Goal: Obtain resource: Obtain resource

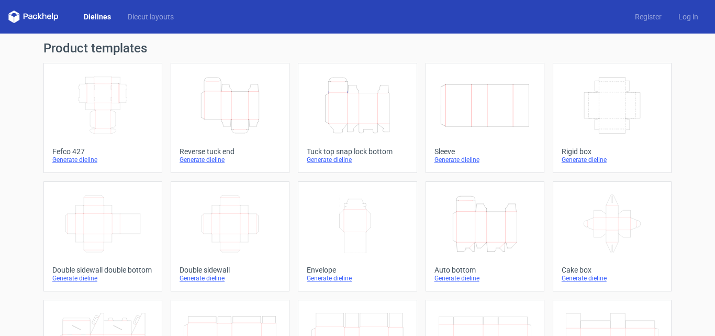
click at [219, 106] on icon "Height Depth Width" at bounding box center [230, 105] width 93 height 59
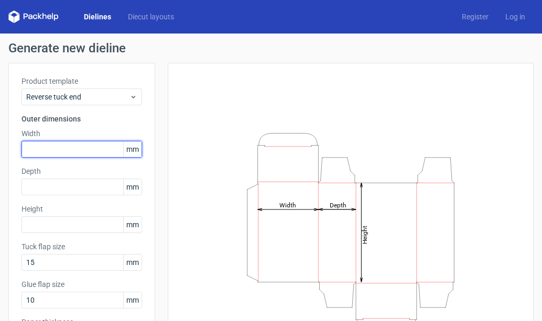
click at [85, 149] on input "text" at bounding box center [81, 149] width 120 height 17
type input "100"
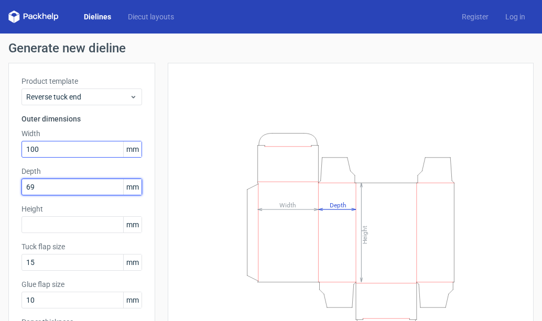
type input "6"
type input "90"
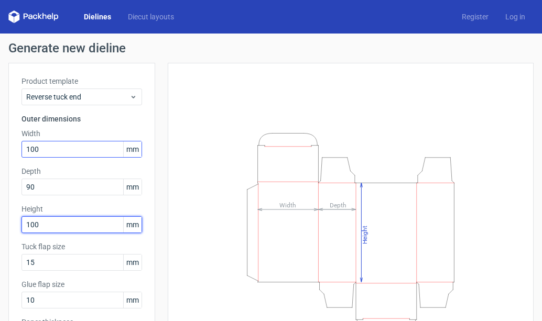
type input "100"
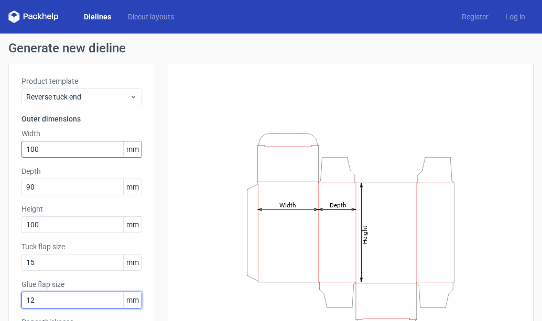
type input "12"
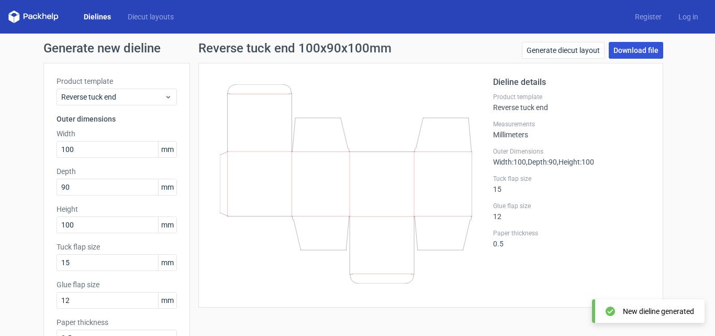
click at [637, 49] on link "Download file" at bounding box center [636, 50] width 54 height 17
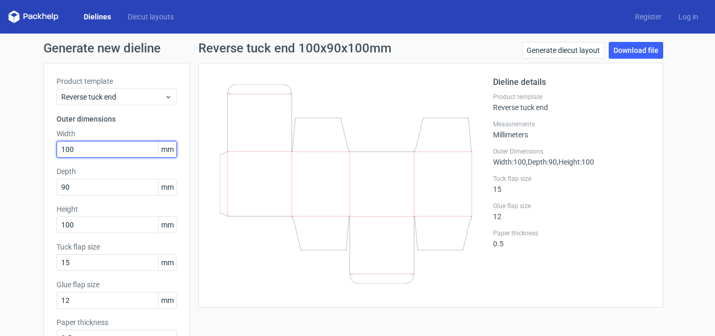
drag, startPoint x: 84, startPoint y: 152, endPoint x: 53, endPoint y: 153, distance: 31.4
click at [57, 153] on input "100" at bounding box center [117, 149] width 120 height 17
type input "90"
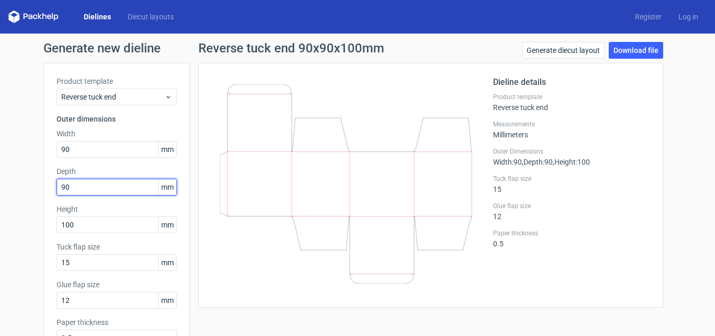
type input "7"
type input "65"
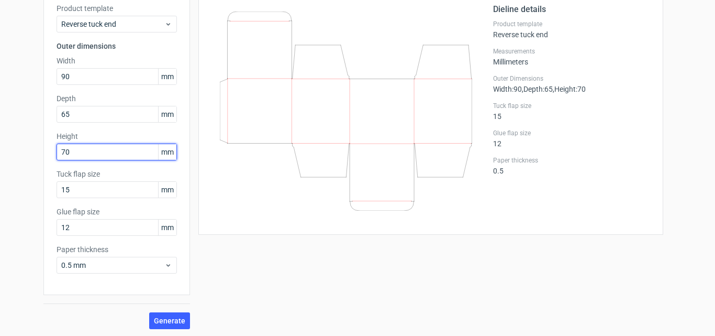
scroll to position [74, 0]
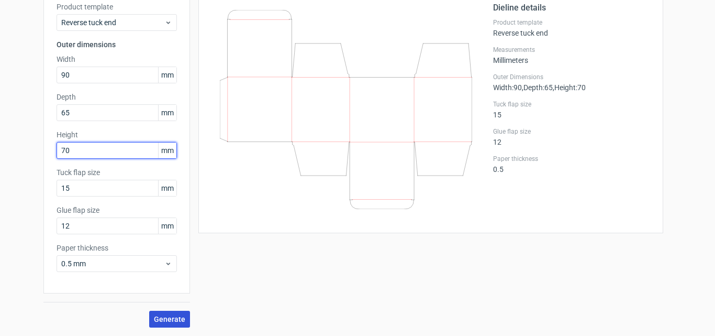
type input "70"
click at [170, 317] on span "Generate" at bounding box center [169, 318] width 31 height 7
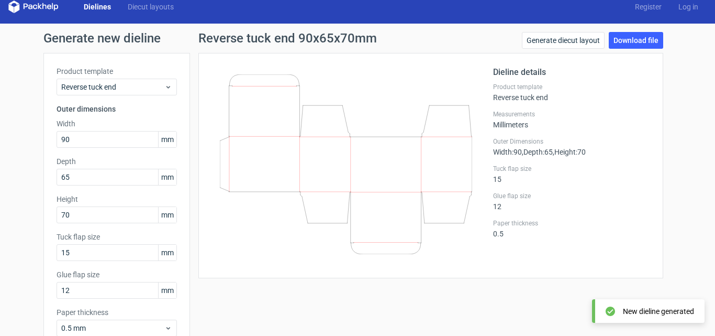
scroll to position [0, 0]
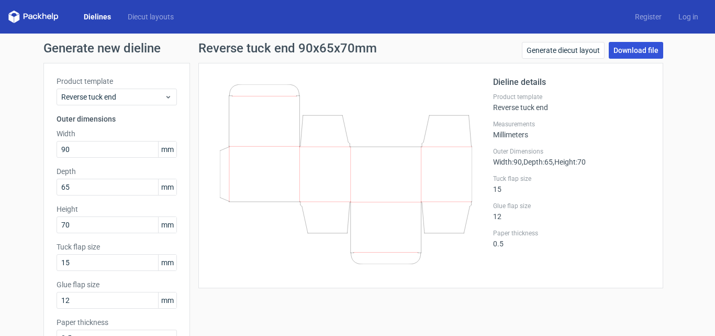
click at [632, 50] on link "Download file" at bounding box center [636, 50] width 54 height 17
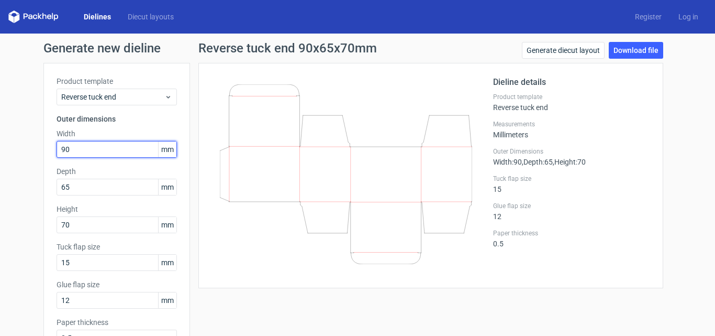
click at [0, 157] on div "Generate new dieline Product template Reverse tuck end Outer dimensions Width 9…" at bounding box center [357, 222] width 715 height 377
type input "90"
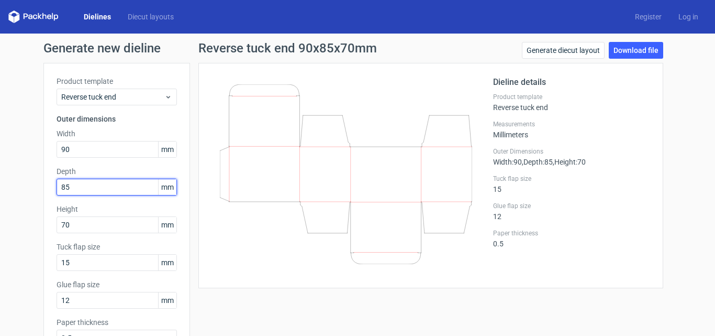
type input "85"
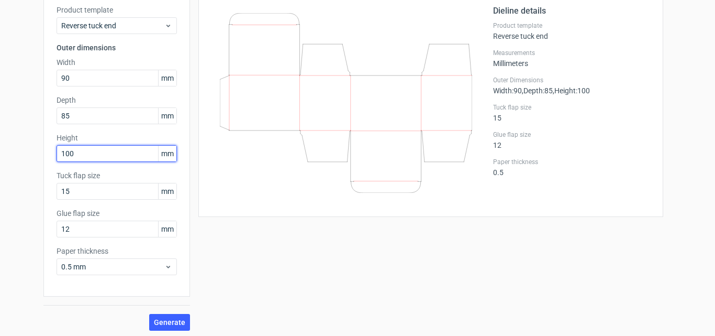
scroll to position [74, 0]
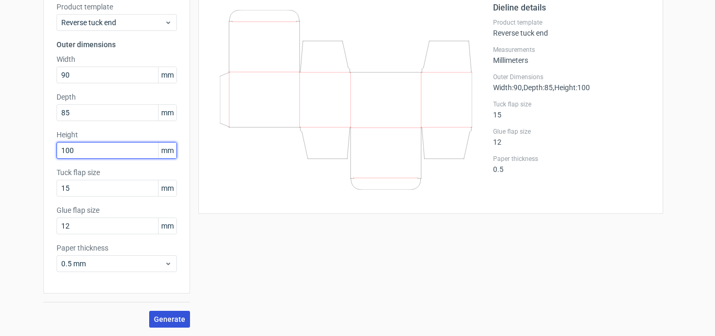
type input "100"
click at [166, 319] on span "Generate" at bounding box center [169, 318] width 31 height 7
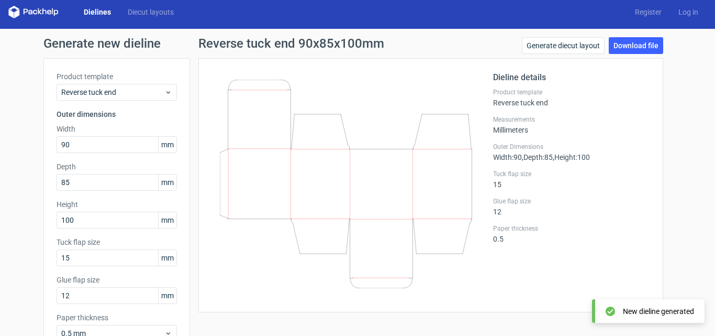
scroll to position [0, 0]
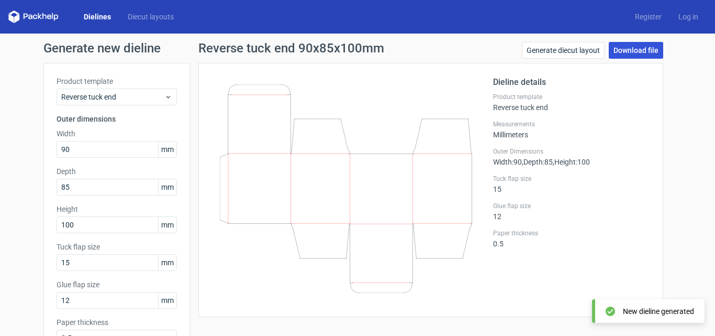
click at [640, 44] on link "Download file" at bounding box center [636, 50] width 54 height 17
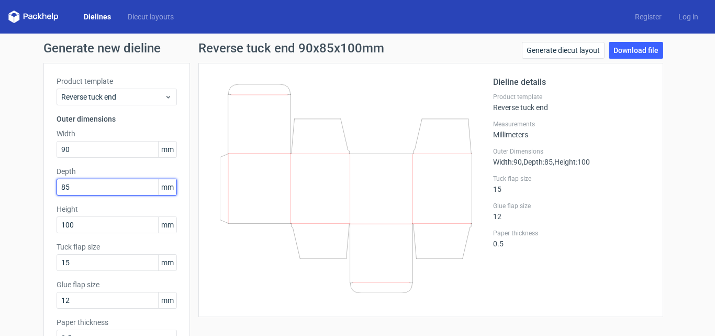
drag, startPoint x: 79, startPoint y: 185, endPoint x: 28, endPoint y: 190, distance: 51.5
click at [28, 190] on div "Generate new dieline Product template Reverse tuck end Outer dimensions Width 9…" at bounding box center [357, 222] width 715 height 377
type input "80"
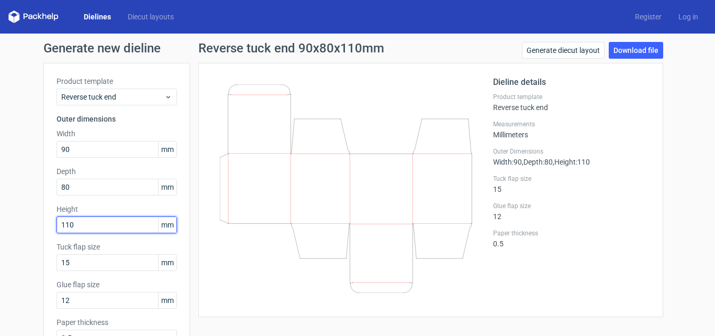
type input "110"
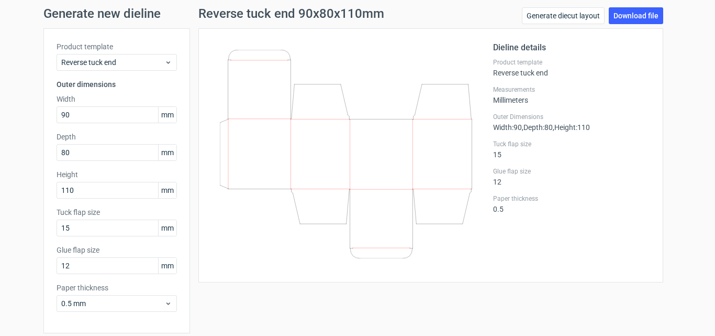
scroll to position [74, 0]
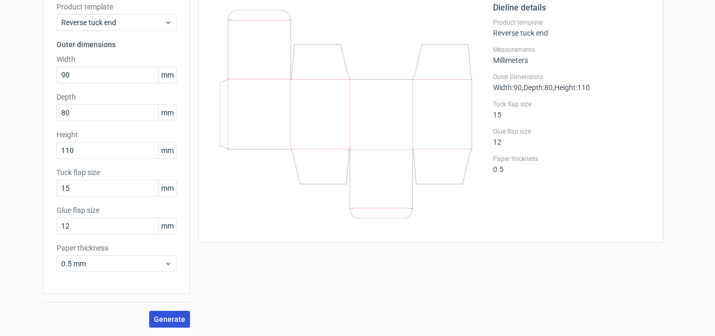
click at [159, 315] on span "Generate" at bounding box center [169, 318] width 31 height 7
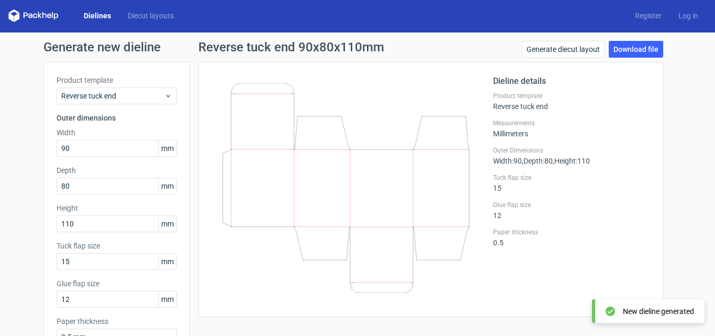
scroll to position [0, 0]
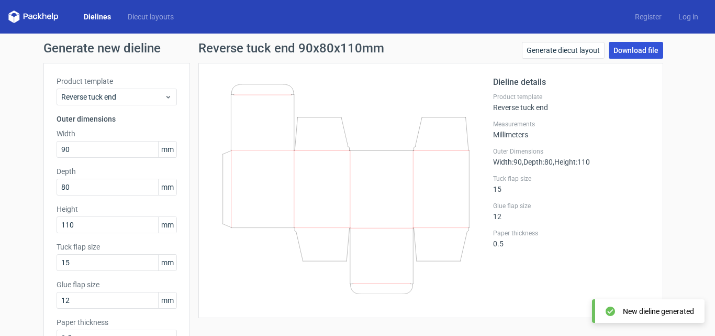
click at [629, 52] on link "Download file" at bounding box center [636, 50] width 54 height 17
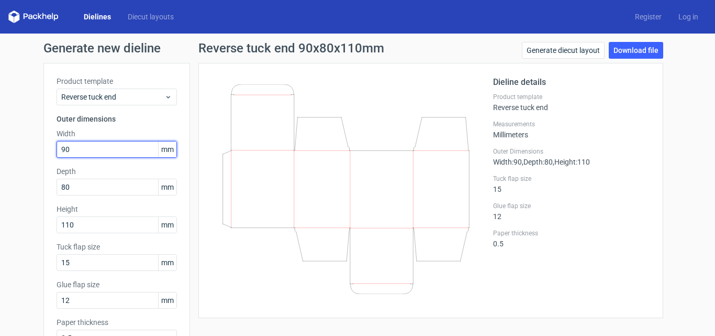
drag, startPoint x: 51, startPoint y: 152, endPoint x: 18, endPoint y: 155, distance: 33.1
click at [18, 155] on div "Generate new dieline Product template Reverse tuck end Outer dimensions Width 9…" at bounding box center [357, 222] width 715 height 377
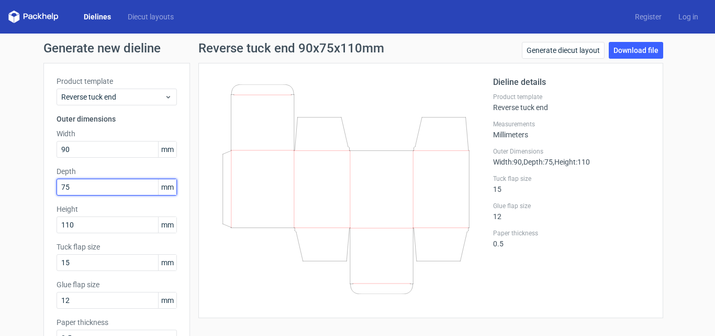
type input "75"
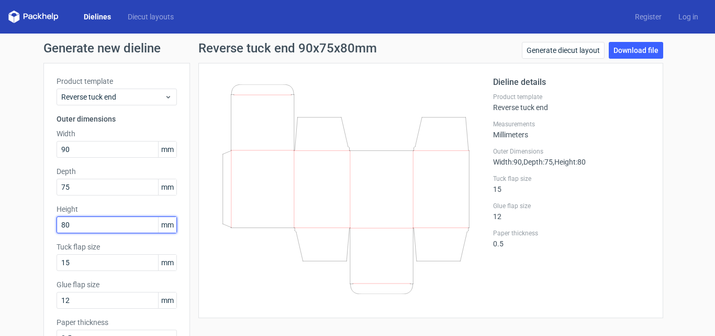
type input "80"
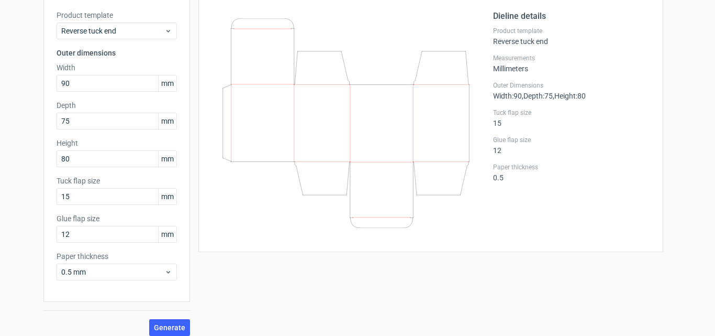
scroll to position [74, 0]
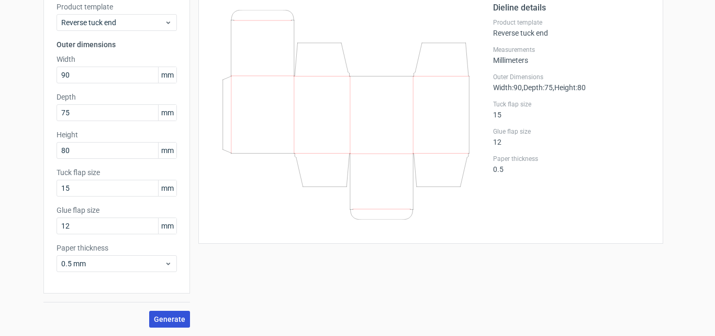
click at [162, 316] on span "Generate" at bounding box center [169, 318] width 31 height 7
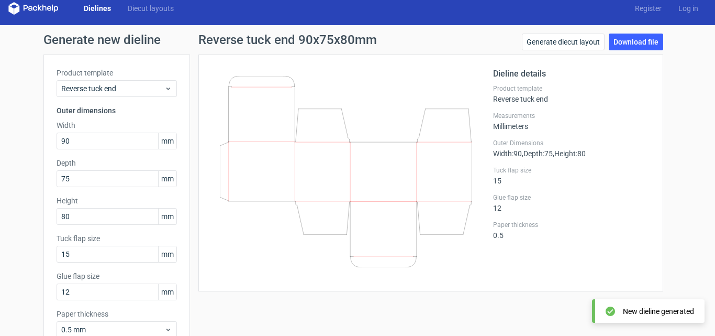
scroll to position [0, 0]
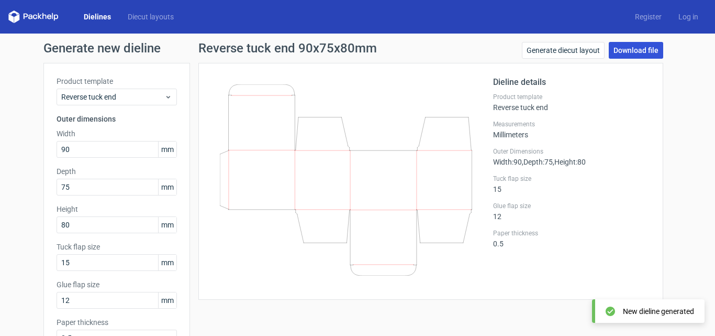
click at [631, 50] on link "Download file" at bounding box center [636, 50] width 54 height 17
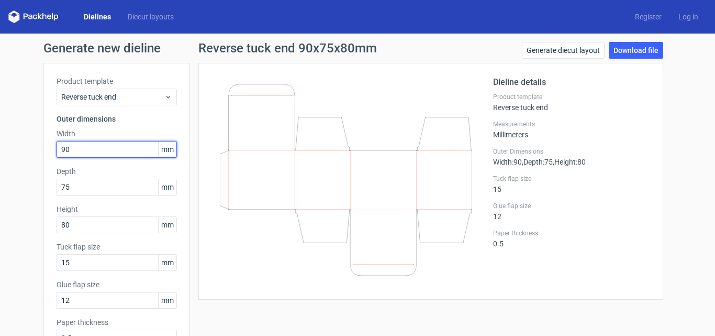
drag, startPoint x: 100, startPoint y: 148, endPoint x: 2, endPoint y: 152, distance: 98.0
click at [16, 152] on div "Generate new dieline Product template Reverse tuck end Outer dimensions Width 9…" at bounding box center [357, 222] width 715 height 377
type input "96"
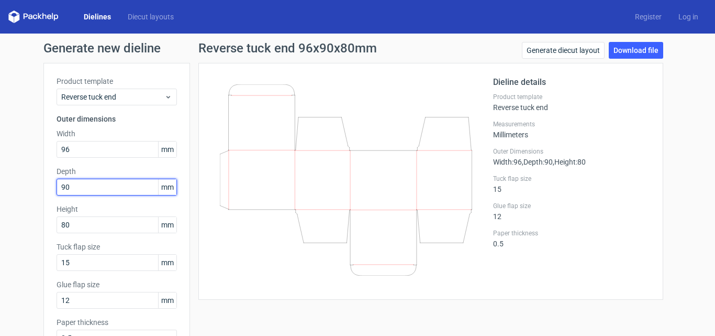
type input "90"
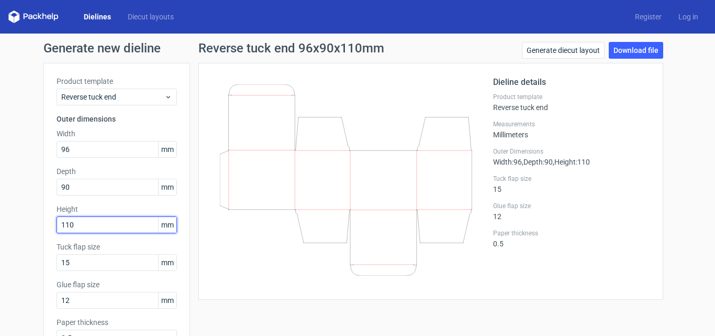
drag, startPoint x: 85, startPoint y: 223, endPoint x: 0, endPoint y: 238, distance: 86.8
click at [0, 235] on div "Generate new dieline Product template Reverse tuck end Outer dimensions Width 9…" at bounding box center [357, 222] width 715 height 377
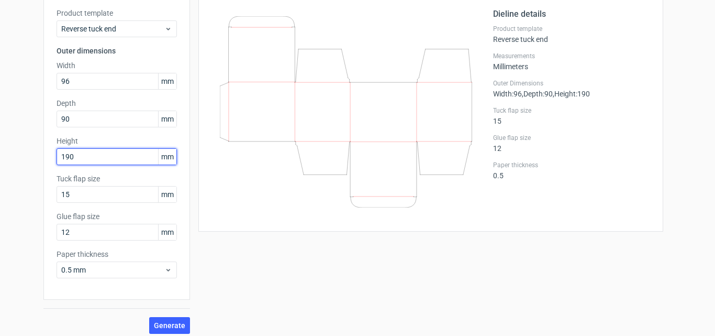
scroll to position [74, 0]
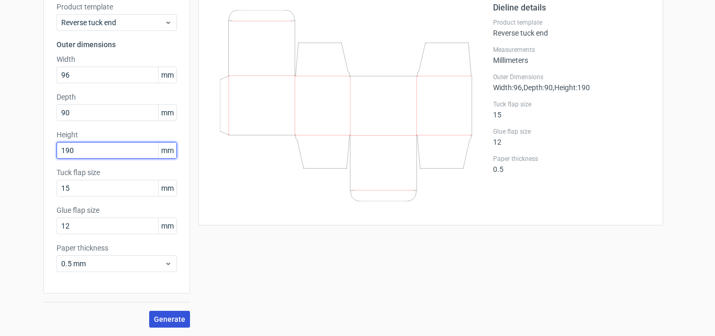
type input "190"
click at [165, 317] on span "Generate" at bounding box center [169, 318] width 31 height 7
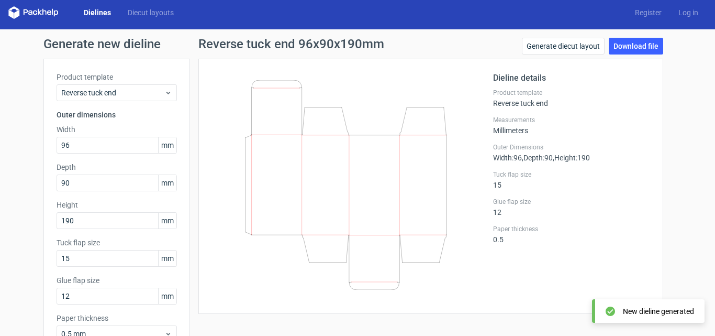
scroll to position [0, 0]
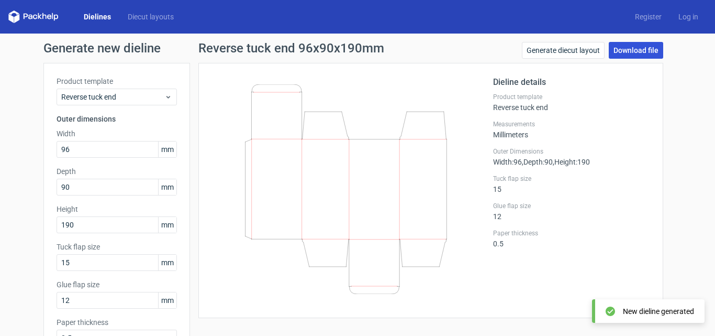
click at [632, 47] on link "Download file" at bounding box center [636, 50] width 54 height 17
